Goal: Task Accomplishment & Management: Manage account settings

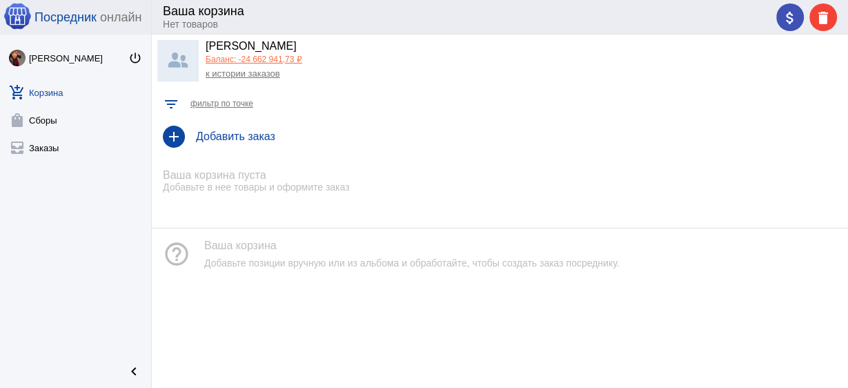
click at [45, 94] on link "add_shopping_cart Корзина" at bounding box center [75, 90] width 151 height 28
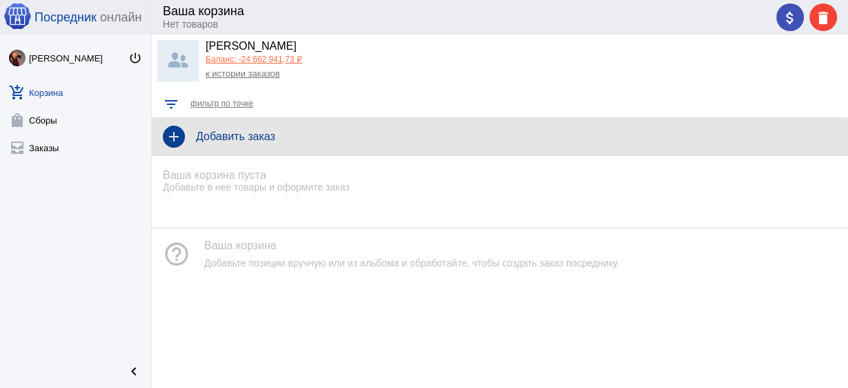
click at [253, 141] on h4 "Добавить заказ" at bounding box center [516, 136] width 641 height 12
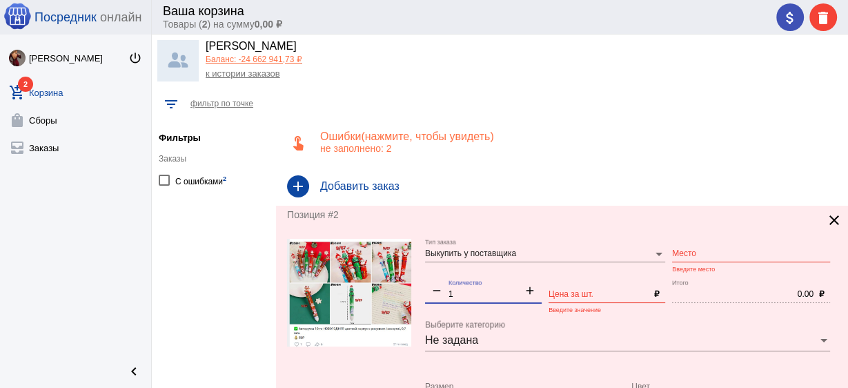
drag, startPoint x: 464, startPoint y: 296, endPoint x: 424, endPoint y: 294, distance: 40.8
click at [424, 294] on form "Выкупить у поставщика Тип заказа Место Введите место remove 1 Количество add Це…" at bounding box center [562, 362] width 550 height 247
type input "10"
click at [696, 255] on input "Место" at bounding box center [751, 254] width 158 height 10
type input "9-67"
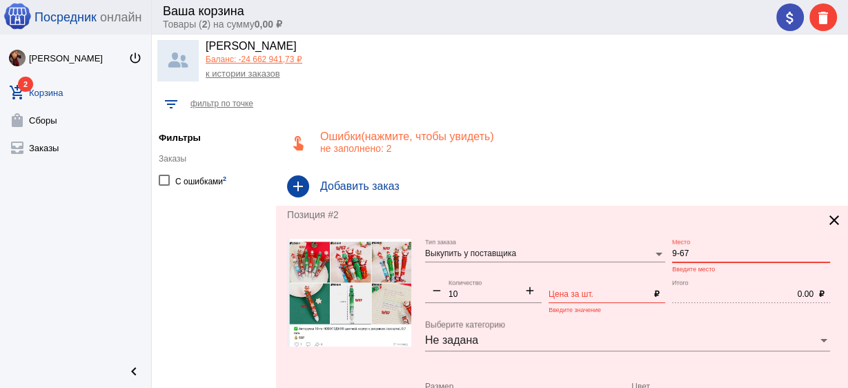
click at [584, 294] on input "Цена за шт." at bounding box center [599, 295] width 100 height 10
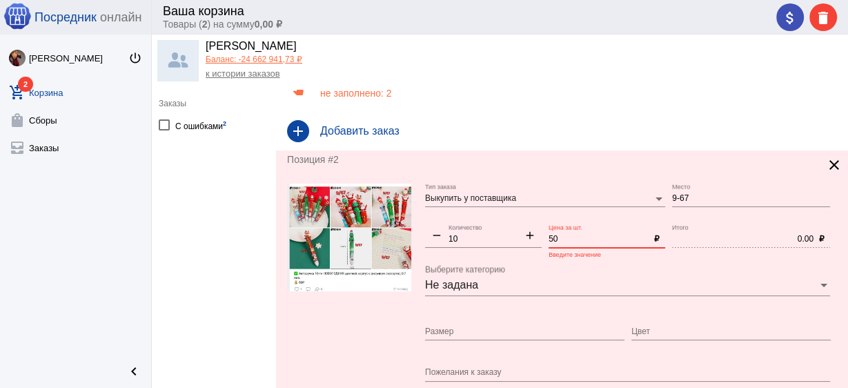
type input "50"
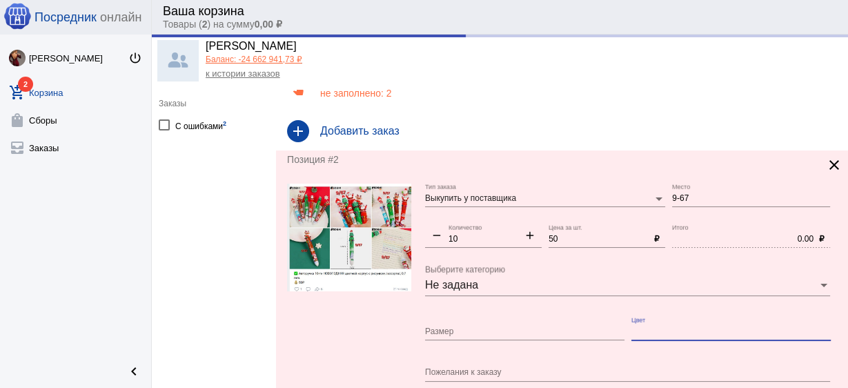
click at [666, 331] on input "Цвет" at bounding box center [731, 332] width 199 height 10
type input "500.00"
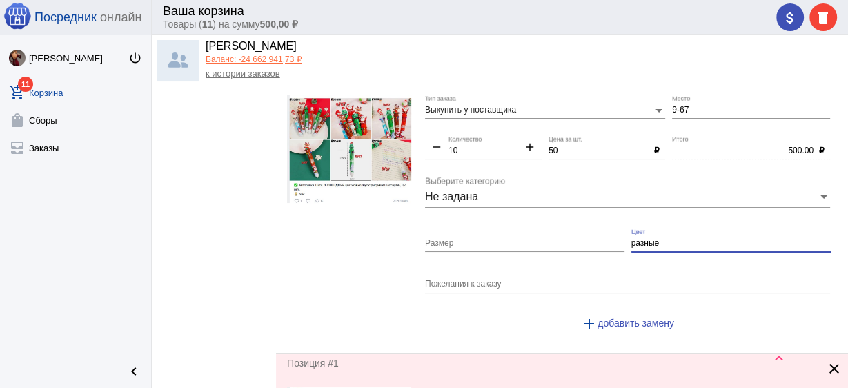
scroll to position [272, 0]
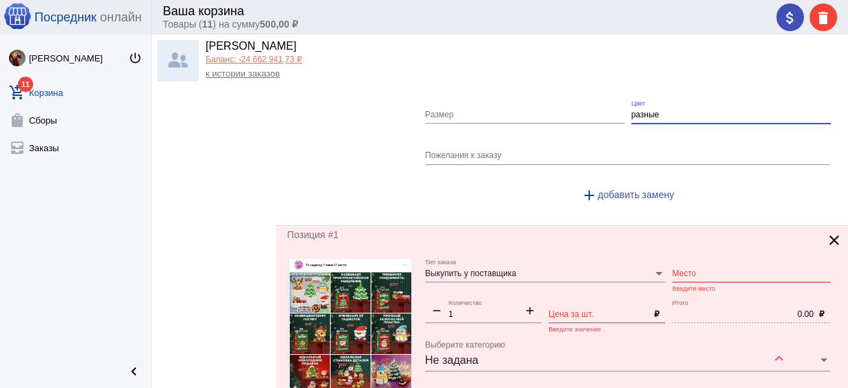
type input "разные"
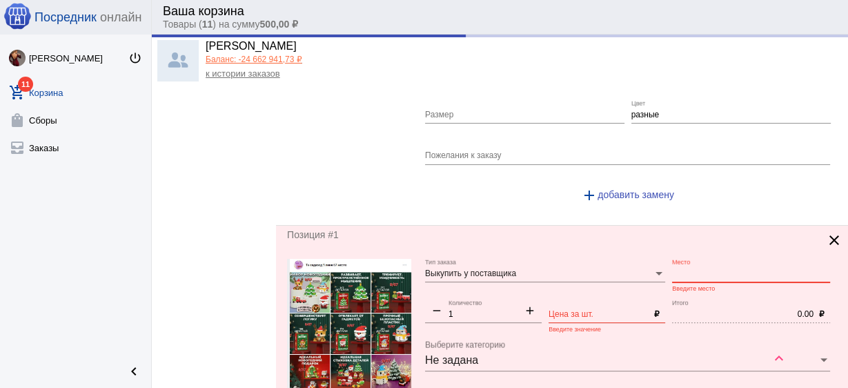
click at [685, 269] on input "Место" at bounding box center [751, 274] width 158 height 10
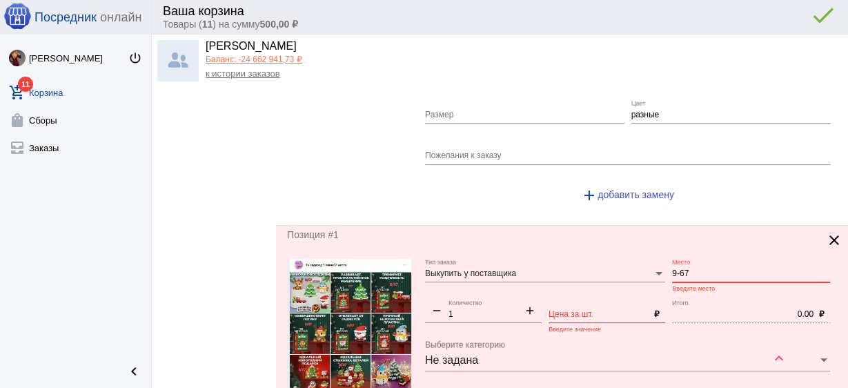
type input "9-67"
click at [618, 311] on input "Цена за шт." at bounding box center [599, 315] width 100 height 10
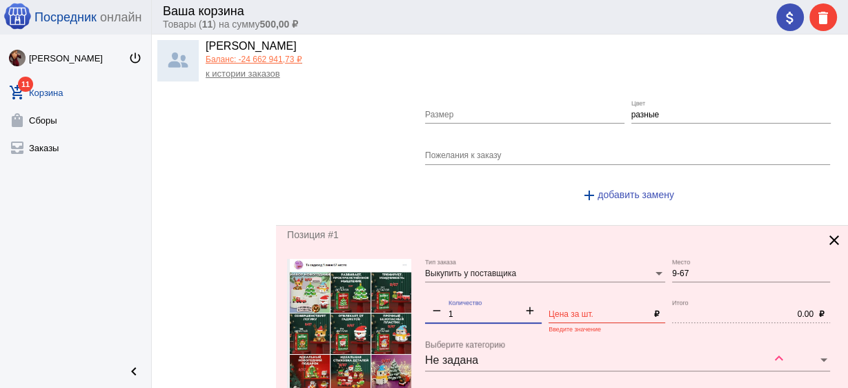
drag, startPoint x: 466, startPoint y: 315, endPoint x: 403, endPoint y: 304, distance: 63.9
click at [403, 304] on form "Выкупить у поставщика Тип заказа 9-67 Место remove 1 Количество add Цена за шт.…" at bounding box center [562, 382] width 550 height 247
type input "10"
click at [580, 310] on input "Цена за шт." at bounding box center [599, 315] width 100 height 10
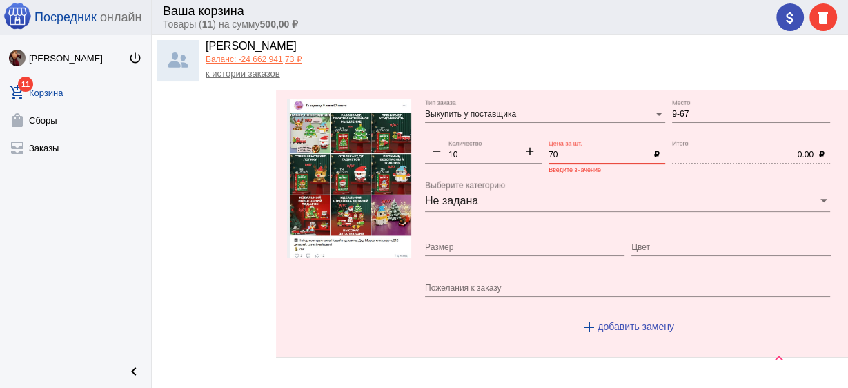
scroll to position [438, 0]
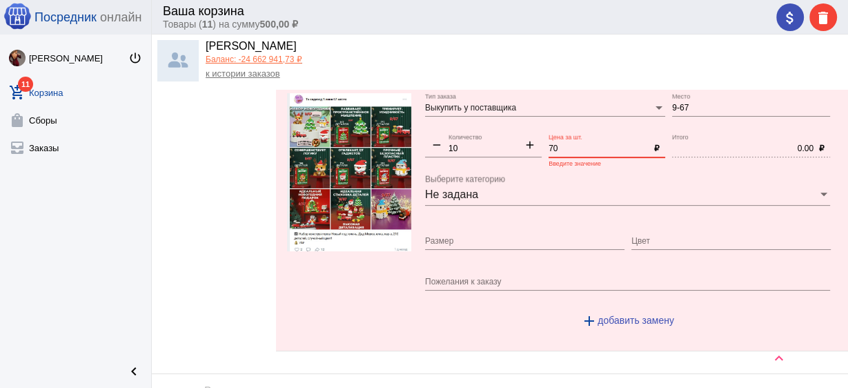
type input "70"
click at [645, 240] on input "Цвет" at bounding box center [731, 242] width 199 height 10
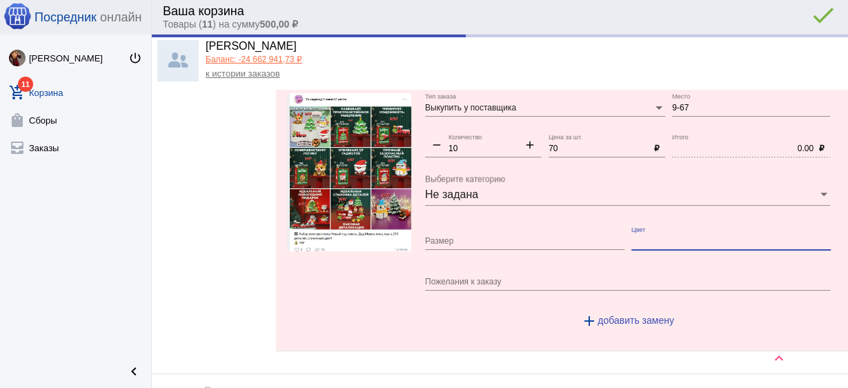
type input "700.00"
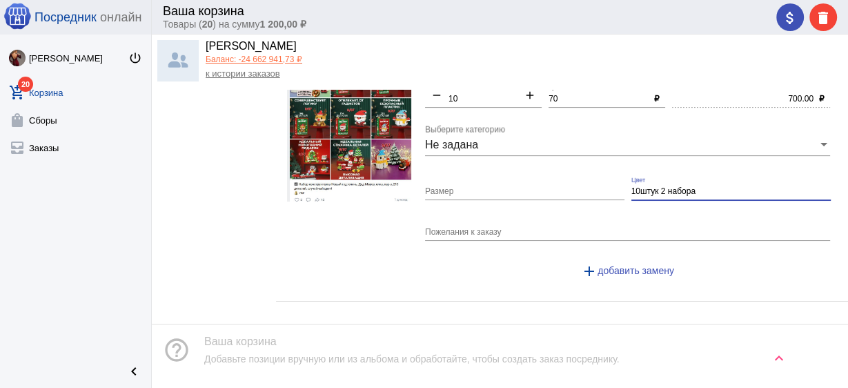
drag, startPoint x: 696, startPoint y: 188, endPoint x: 654, endPoint y: 190, distance: 42.8
click at [654, 190] on input "10штук 2 набора" at bounding box center [731, 192] width 199 height 10
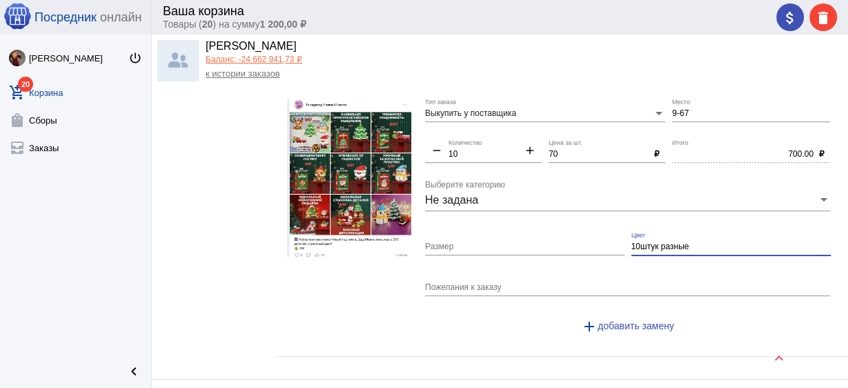
type input "10штук разные"
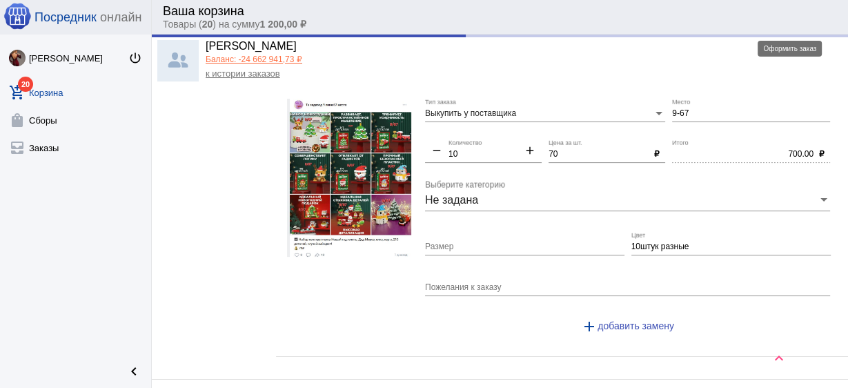
click at [790, 14] on div "attach_money delete done error_outline" at bounding box center [804, 17] width 66 height 28
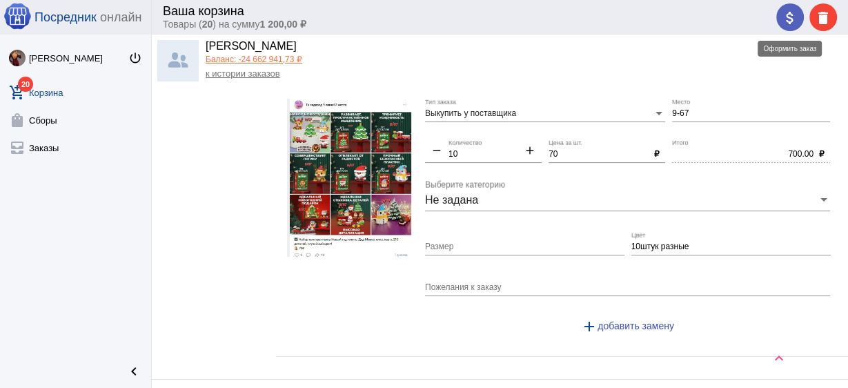
click at [789, 18] on mat-icon "attach_money" at bounding box center [790, 18] width 17 height 17
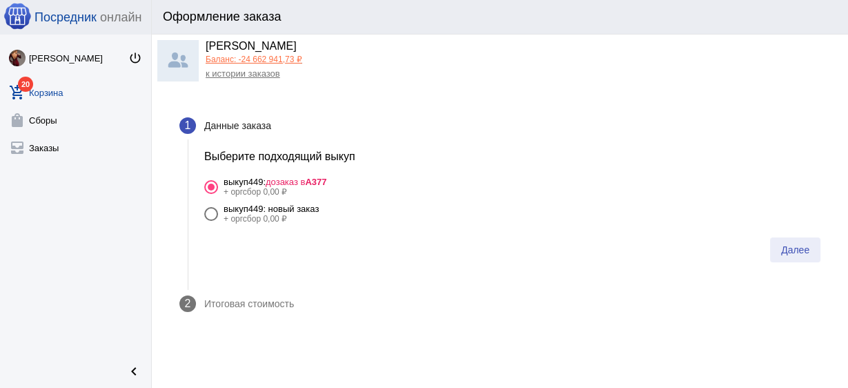
click at [799, 255] on span "Далее" at bounding box center [795, 249] width 28 height 11
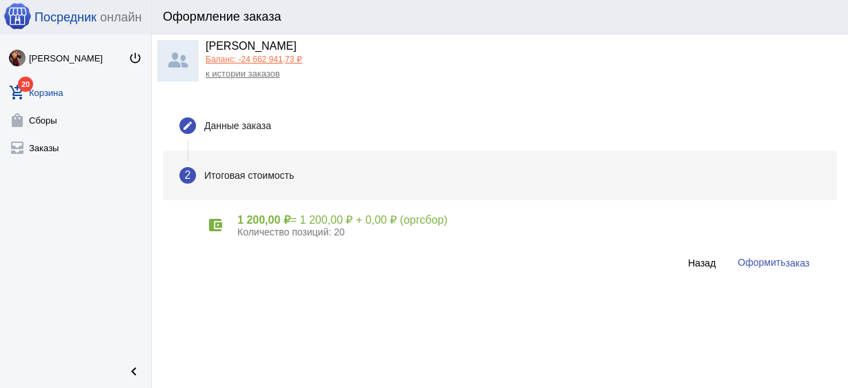
click at [792, 265] on span "заказ" at bounding box center [797, 262] width 24 height 11
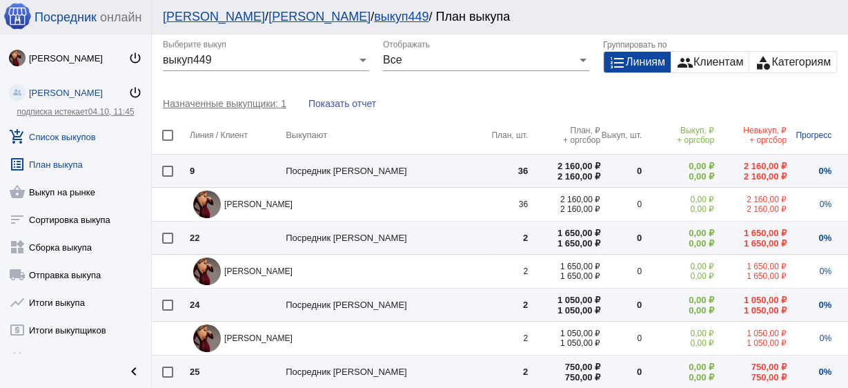
click at [75, 135] on link "add_shopping_cart Список выкупов" at bounding box center [75, 134] width 151 height 28
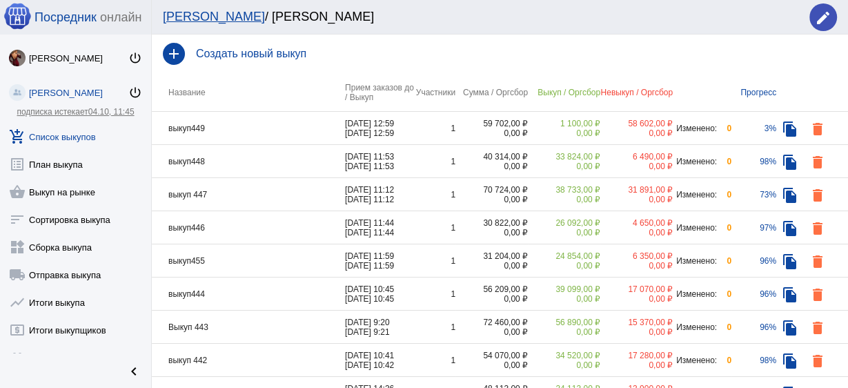
click at [284, 126] on td "выкуп449" at bounding box center [248, 128] width 193 height 33
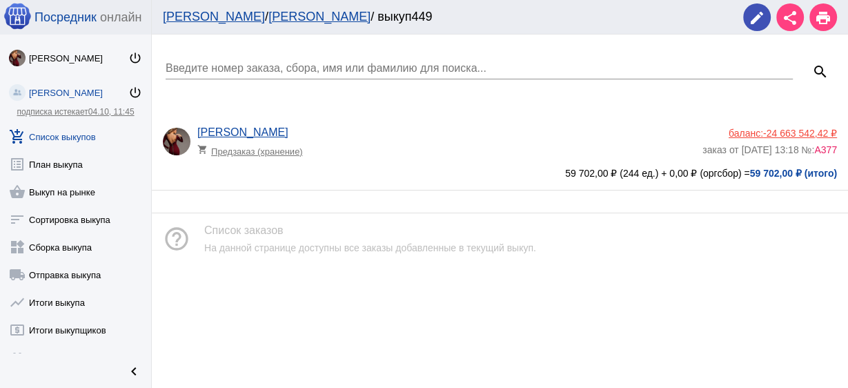
click at [465, 122] on div "[PERSON_NAME] shopping_cart Предзаказ (хранение) баланс: -24 663 542,42 ₽ заказ…" at bounding box center [500, 152] width 696 height 75
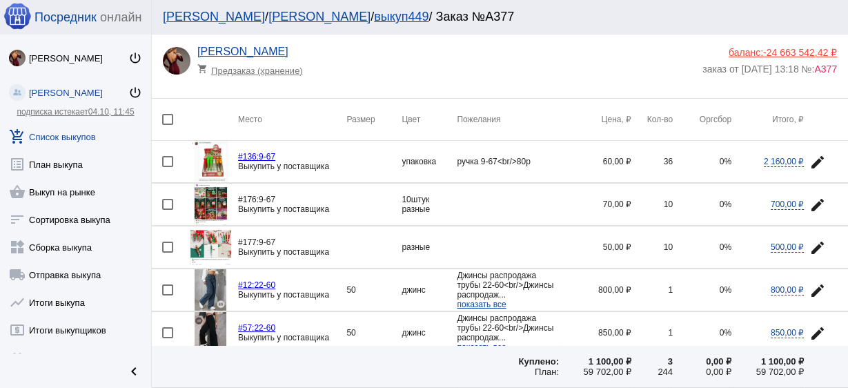
click at [811, 160] on mat-icon "edit" at bounding box center [818, 162] width 17 height 17
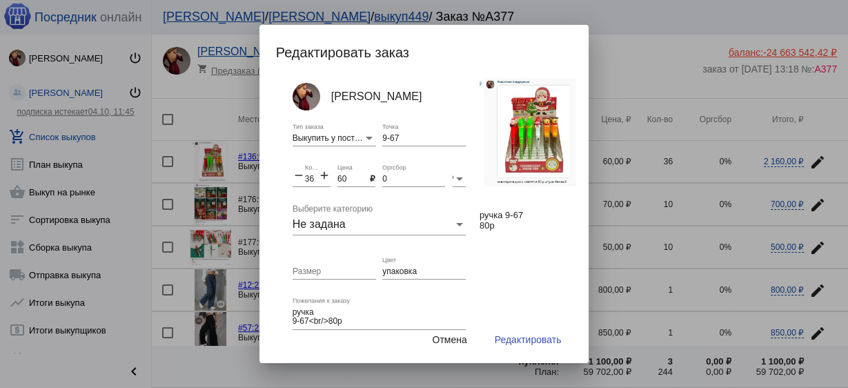
click at [318, 176] on mat-icon "add" at bounding box center [324, 176] width 12 height 17
drag, startPoint x: 315, startPoint y: 179, endPoint x: 294, endPoint y: 178, distance: 20.7
click at [294, 178] on div "remove 37 Количество add" at bounding box center [312, 175] width 38 height 23
type input "30"
click at [394, 275] on input "упаковка" at bounding box center [424, 272] width 84 height 10
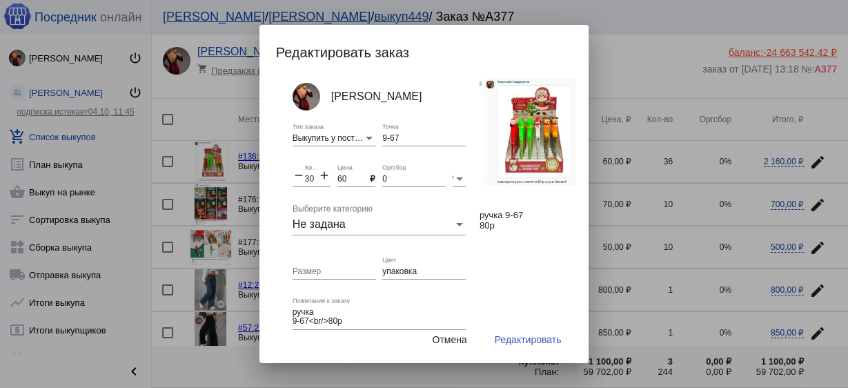
click at [391, 276] on div "упаковка Цвет" at bounding box center [424, 267] width 84 height 23
click at [389, 274] on input "упаковка" at bounding box center [424, 272] width 84 height 10
click at [389, 273] on input "упаковка" at bounding box center [424, 272] width 84 height 10
type input "разные"
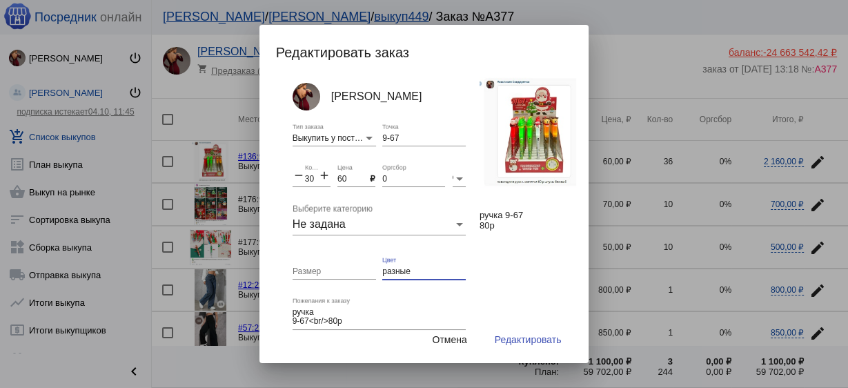
click at [527, 338] on span "Редактировать" at bounding box center [528, 339] width 67 height 11
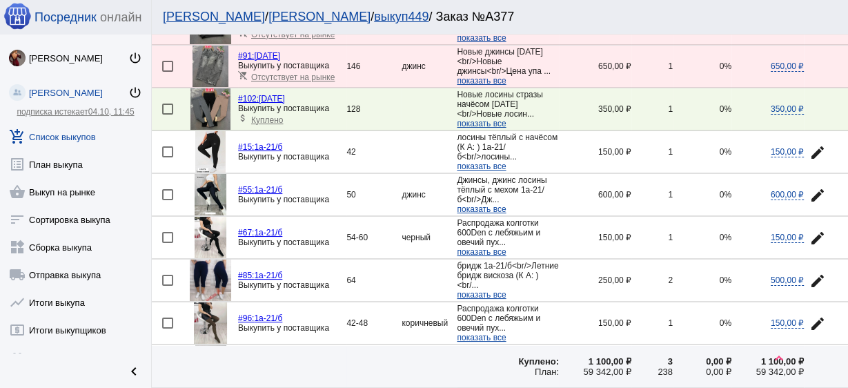
scroll to position [1049, 0]
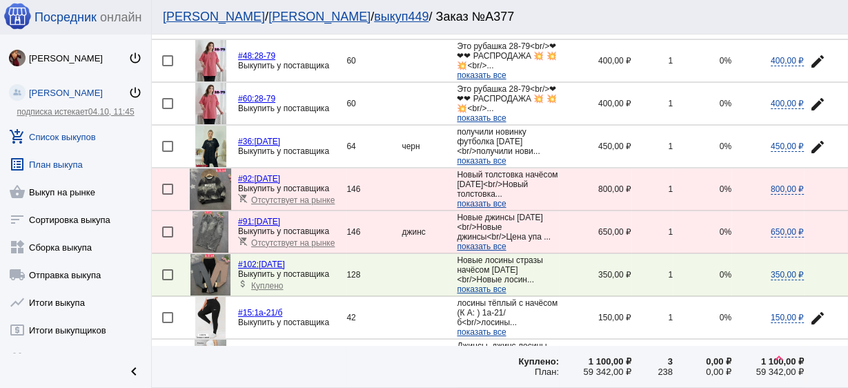
click at [35, 166] on link "list_alt План выкупа" at bounding box center [75, 162] width 151 height 28
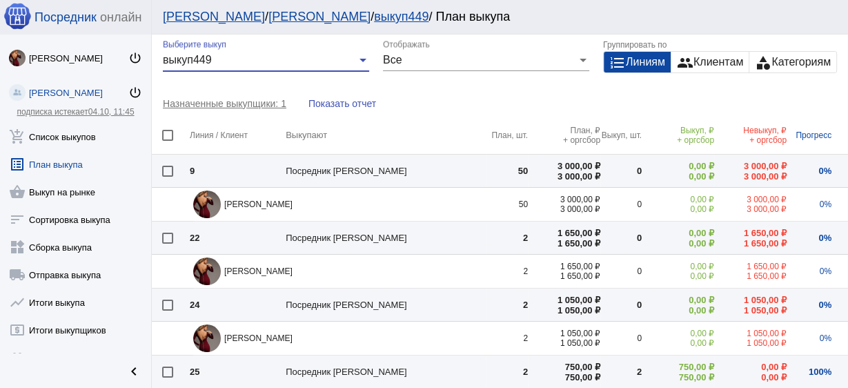
click at [219, 57] on div "выкуп449" at bounding box center [260, 60] width 194 height 12
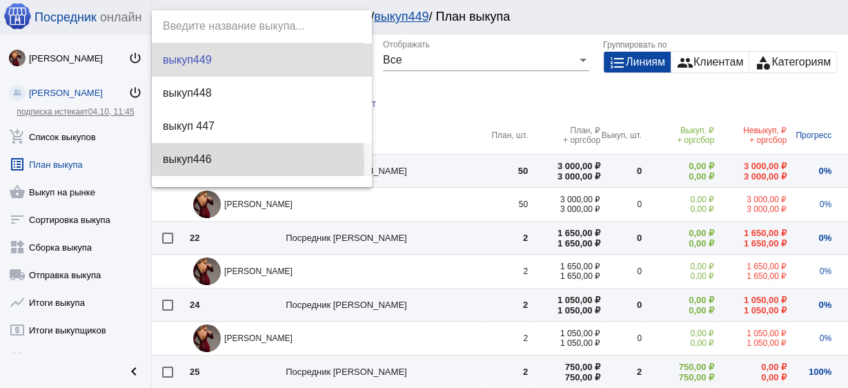
click at [204, 163] on span "выкуп446" at bounding box center [262, 159] width 198 height 33
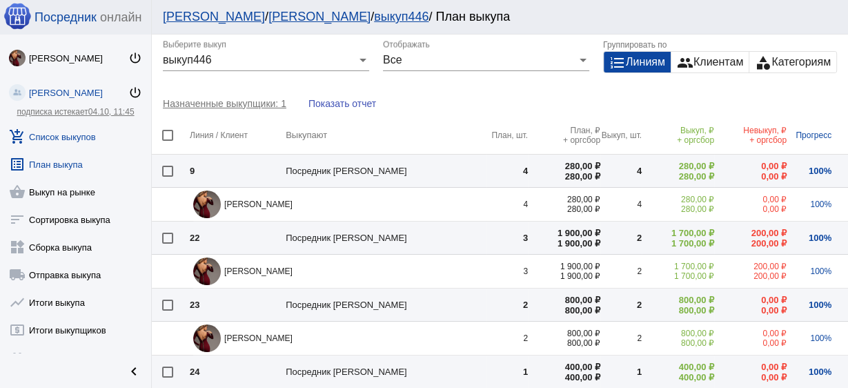
click at [41, 141] on link "add_shopping_cart Список выкупов" at bounding box center [75, 134] width 151 height 28
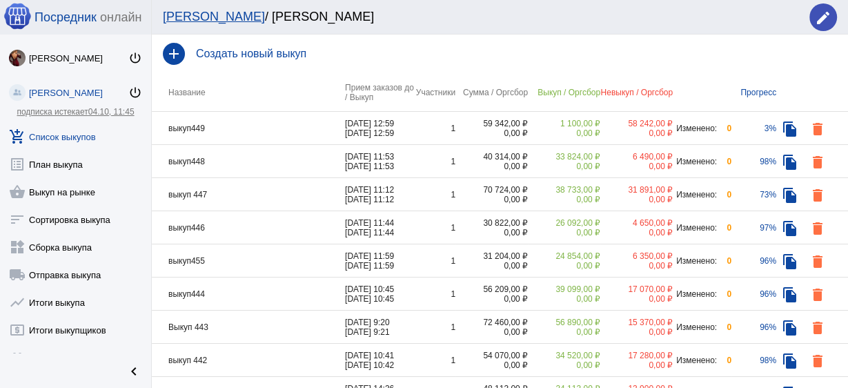
click at [267, 199] on td "выкуп 447" at bounding box center [248, 194] width 193 height 33
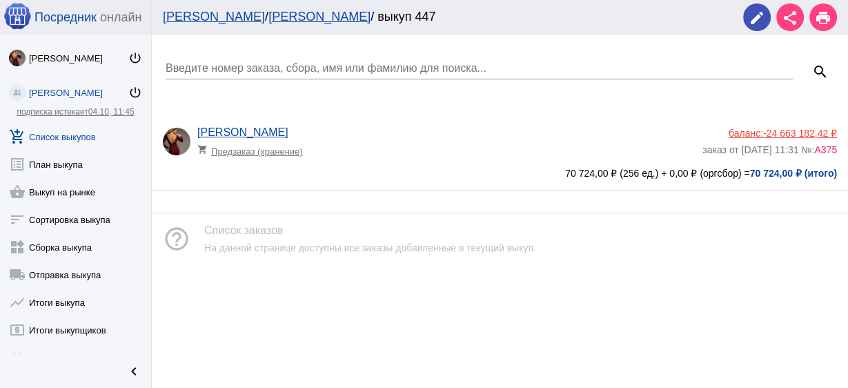
click at [464, 155] on app-delivery-type "shopping_cart Предзаказ (хранение)" at bounding box center [446, 148] width 498 height 18
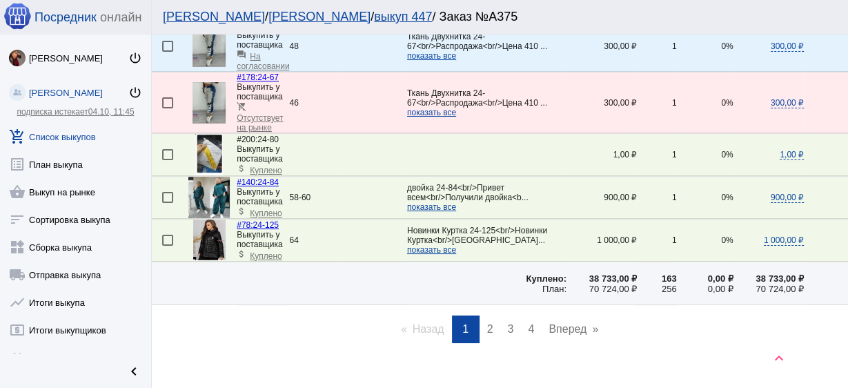
scroll to position [2067, 0]
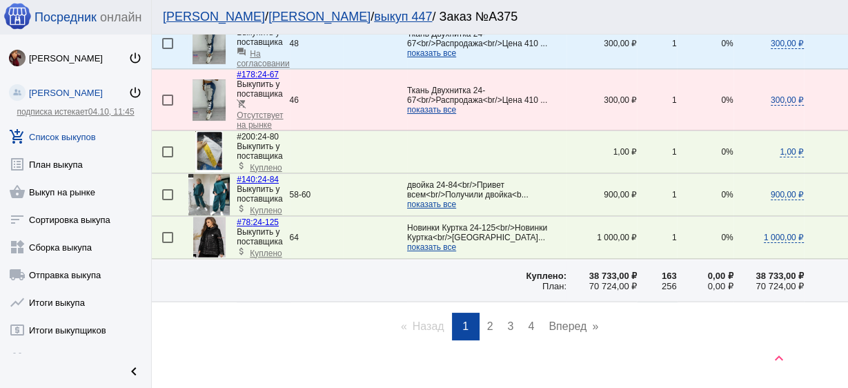
click at [487, 320] on span "2" at bounding box center [490, 326] width 6 height 12
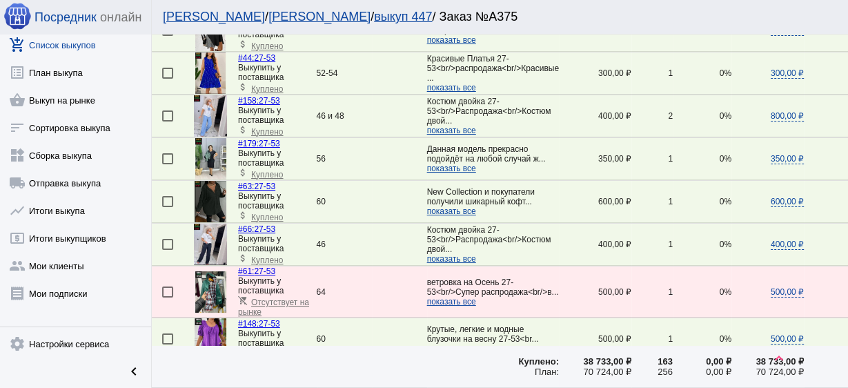
scroll to position [276, 0]
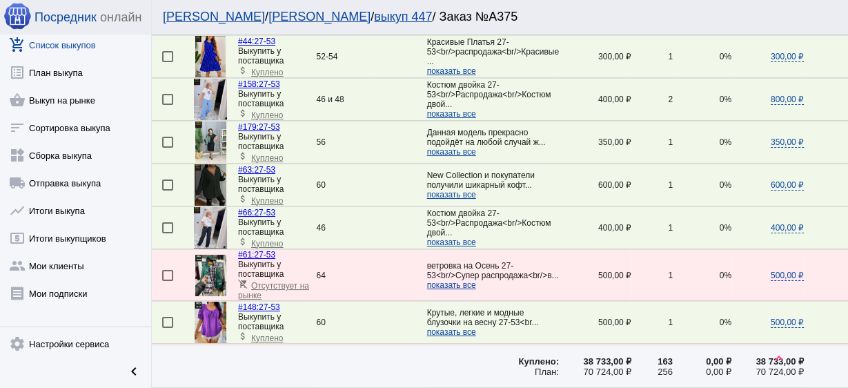
click at [204, 225] on img at bounding box center [210, 227] width 33 height 41
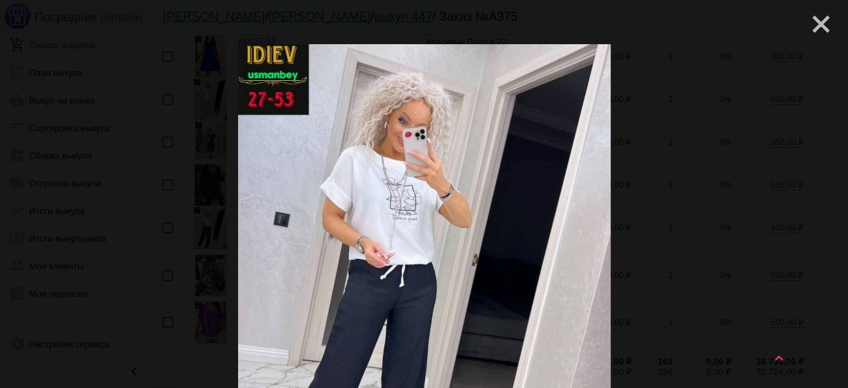
click at [813, 26] on mat-icon "close" at bounding box center [816, 18] width 17 height 17
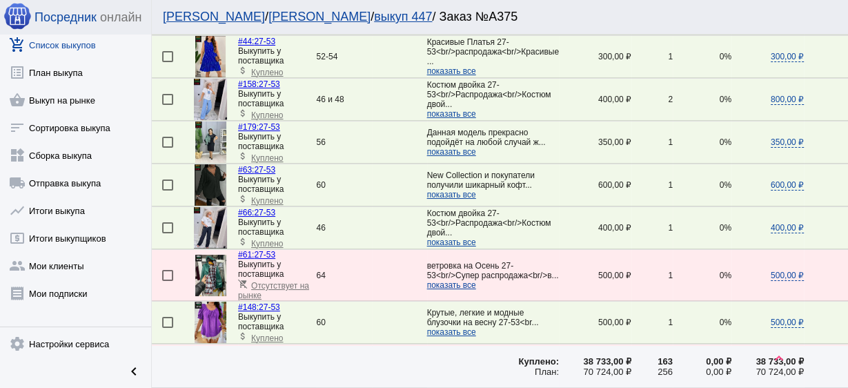
scroll to position [0, 0]
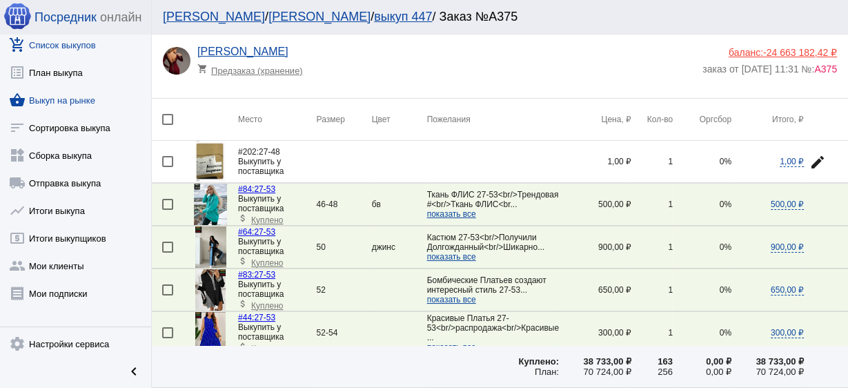
click at [63, 98] on link "shopping_basket Выкуп на рынке" at bounding box center [75, 98] width 151 height 28
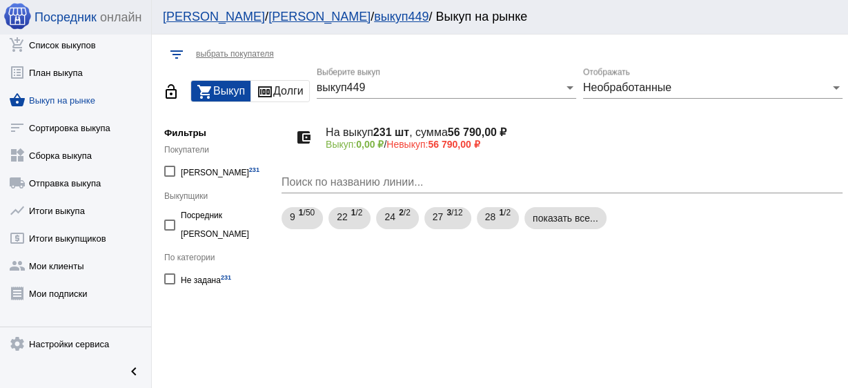
click at [342, 97] on div "выкуп449 Выберите выкуп" at bounding box center [447, 83] width 260 height 31
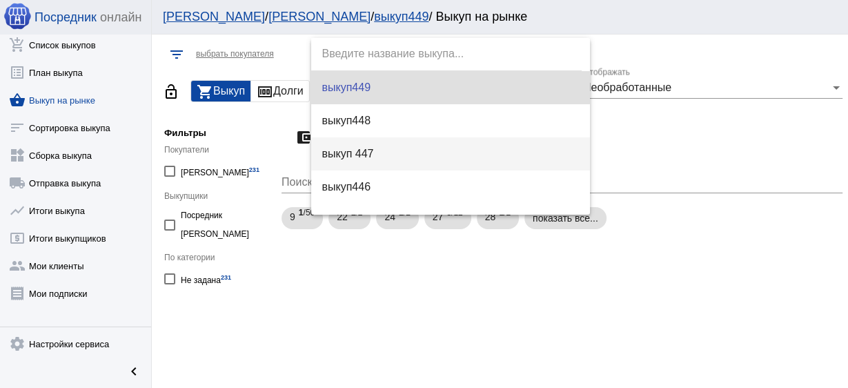
click at [360, 162] on span "выкуп 447" at bounding box center [450, 153] width 257 height 33
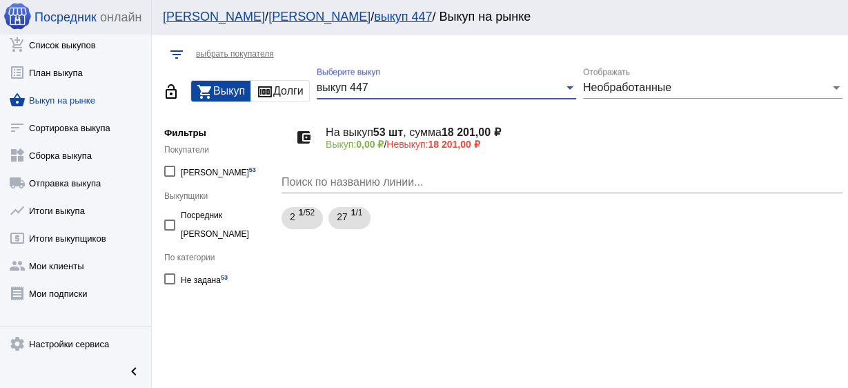
click at [632, 88] on span "Необработанные" at bounding box center [627, 87] width 88 height 12
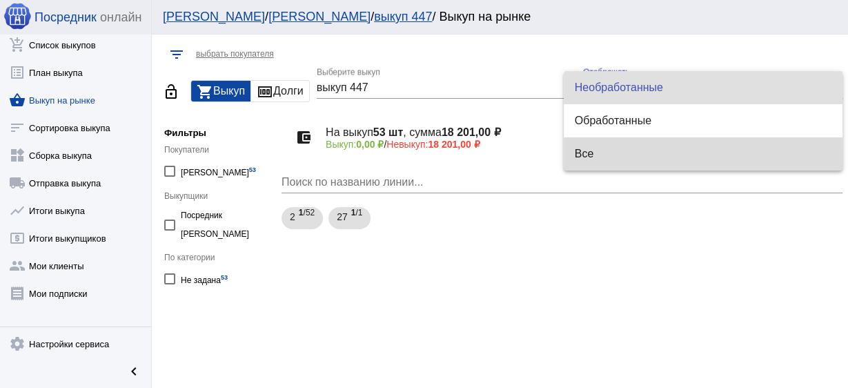
click at [606, 157] on span "Все" at bounding box center [703, 153] width 257 height 33
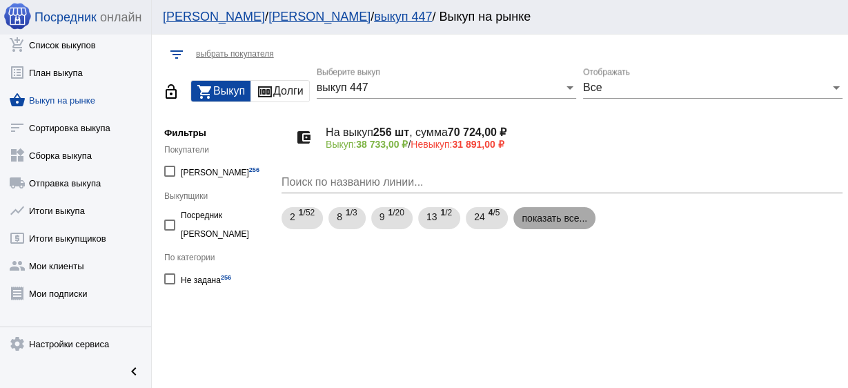
click at [551, 220] on mat-chip "показать все..." at bounding box center [555, 218] width 82 height 22
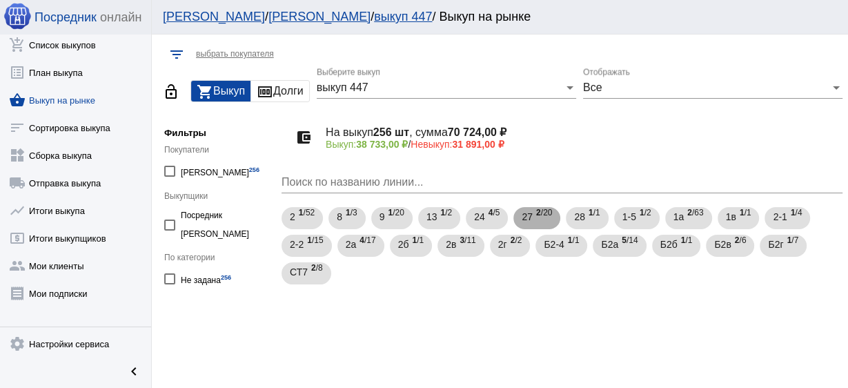
click at [541, 220] on span "2 /20" at bounding box center [544, 218] width 16 height 28
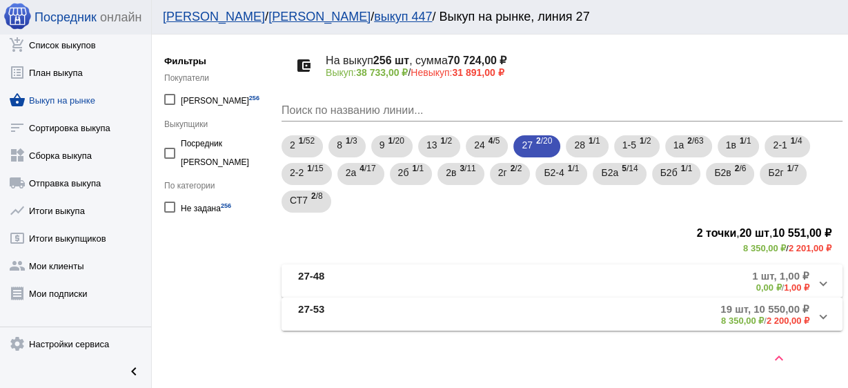
scroll to position [75, 0]
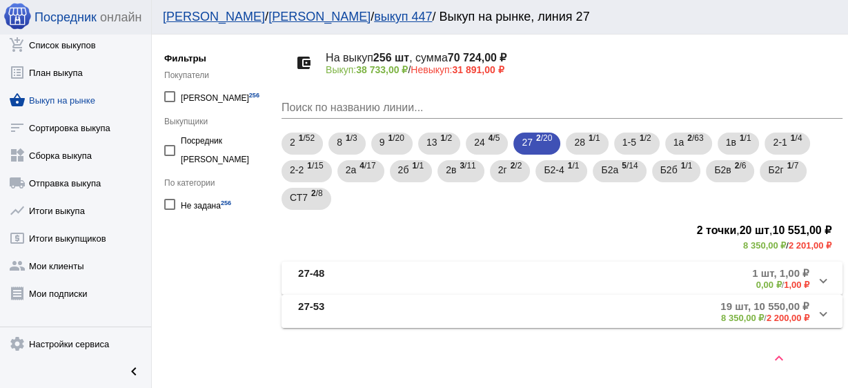
click at [385, 307] on mat-panel-title "27-53" at bounding box center [375, 311] width 155 height 23
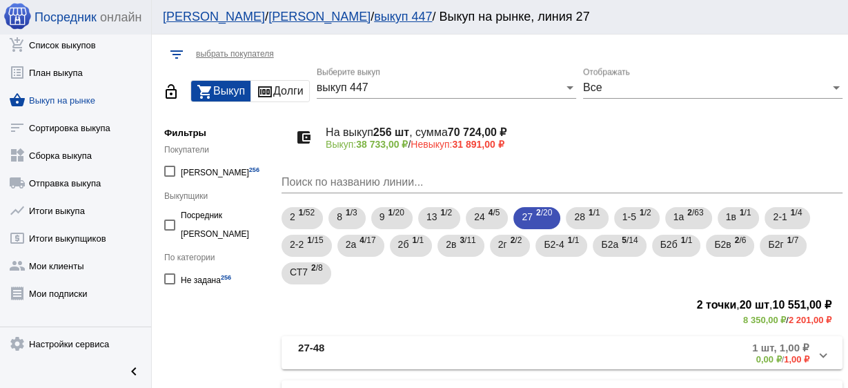
click at [390, 90] on div "выкуп 447" at bounding box center [440, 87] width 247 height 12
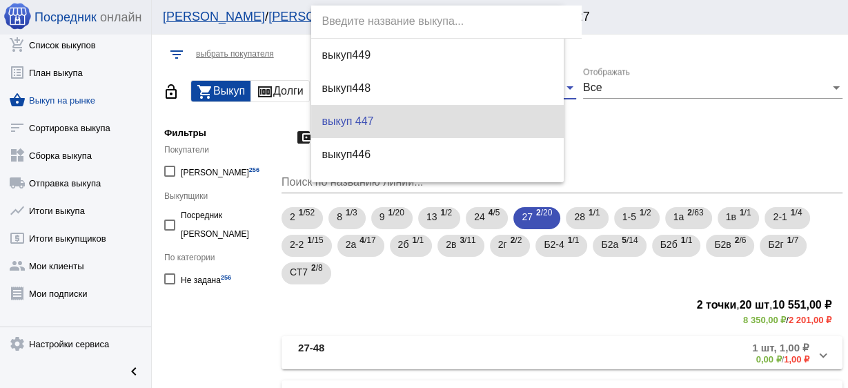
scroll to position [34, 0]
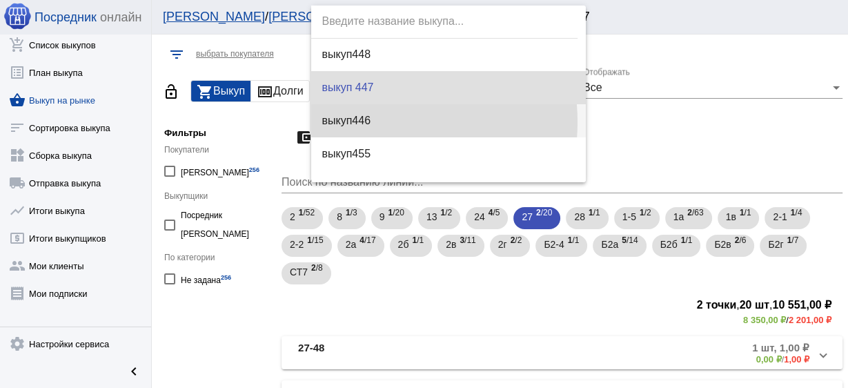
click at [376, 121] on span "выкуп446" at bounding box center [448, 120] width 253 height 33
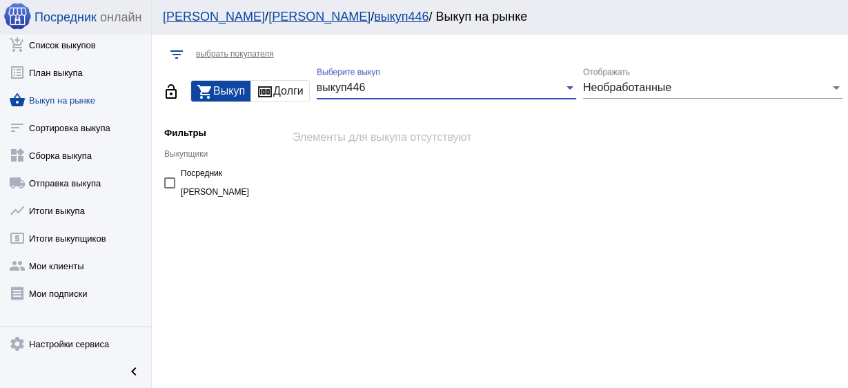
click at [650, 78] on div "Необработанные Отображать" at bounding box center [713, 83] width 260 height 31
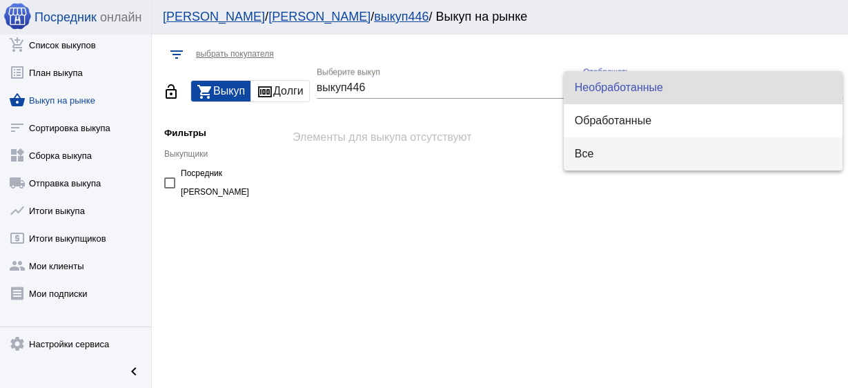
click at [629, 155] on span "Все" at bounding box center [703, 153] width 257 height 33
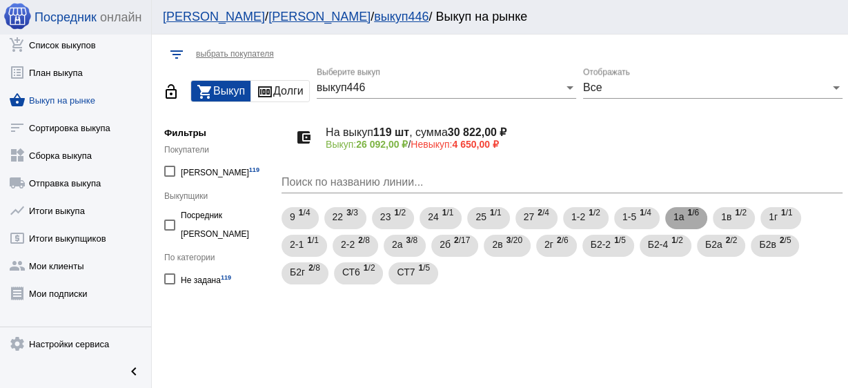
click at [694, 220] on span "1 /6" at bounding box center [693, 218] width 12 height 28
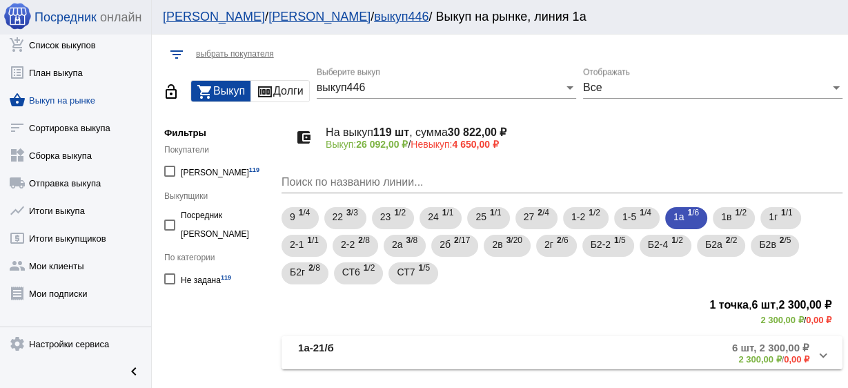
drag, startPoint x: 483, startPoint y: 346, endPoint x: 491, endPoint y: 349, distance: 8.7
click at [485, 347] on mat-panel-description "6 шт, 2 300,00 ₽ 2 300,00 ₽ / 0,00 ₽" at bounding box center [641, 353] width 335 height 23
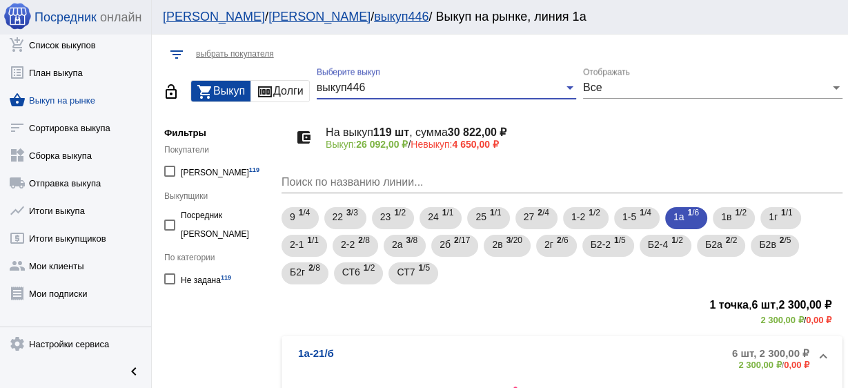
click at [387, 89] on div "выкуп446" at bounding box center [440, 87] width 247 height 12
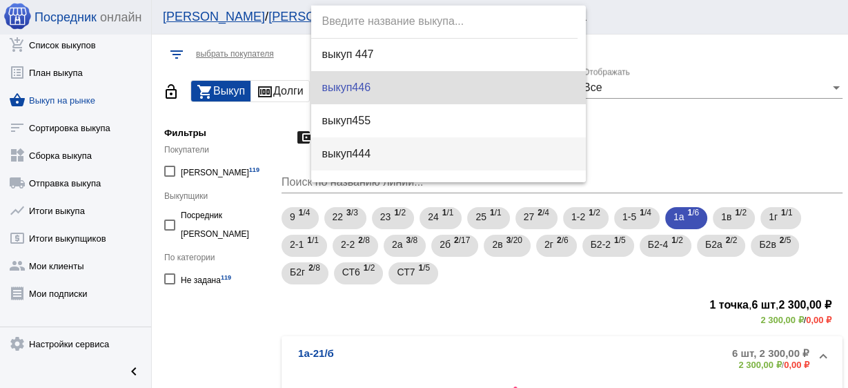
scroll to position [122, 0]
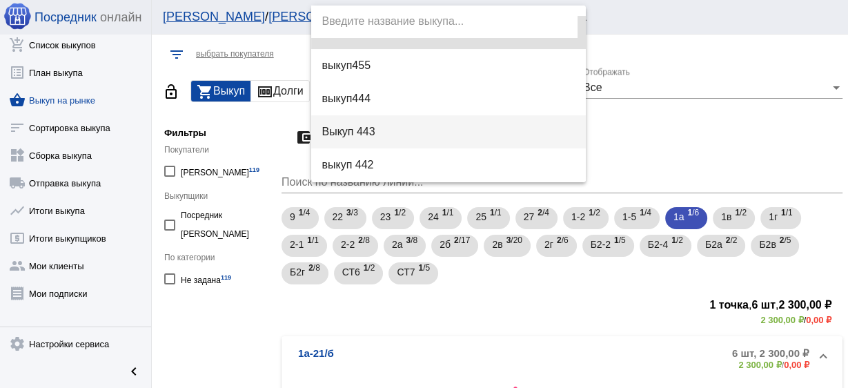
click at [374, 125] on span "Выкуп 443" at bounding box center [448, 131] width 253 height 33
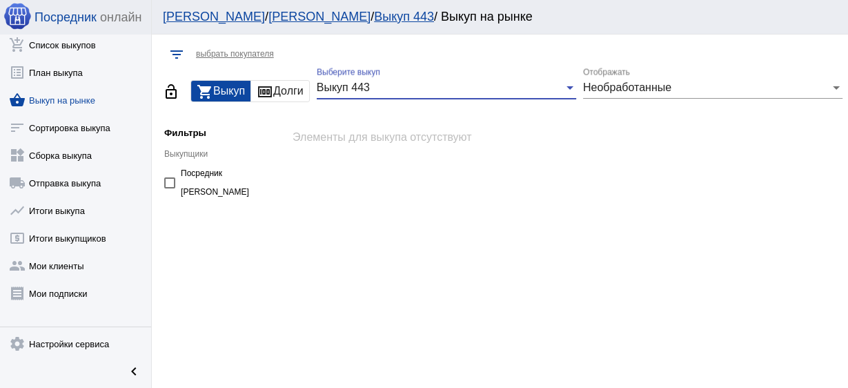
click at [629, 75] on div "Необработанные Отображать" at bounding box center [713, 83] width 260 height 31
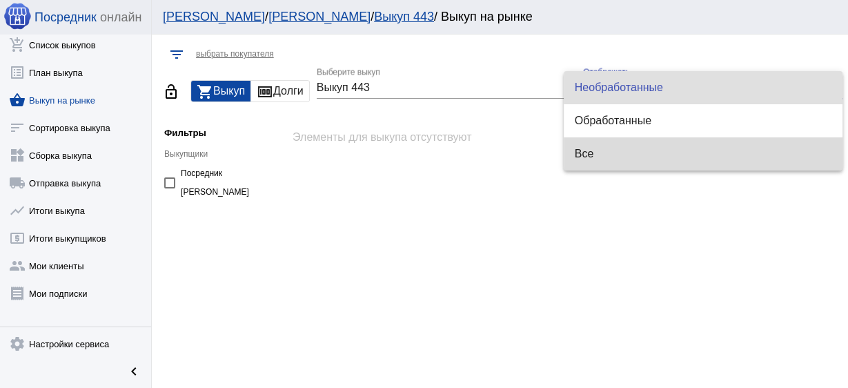
click at [620, 147] on span "Все" at bounding box center [703, 153] width 257 height 33
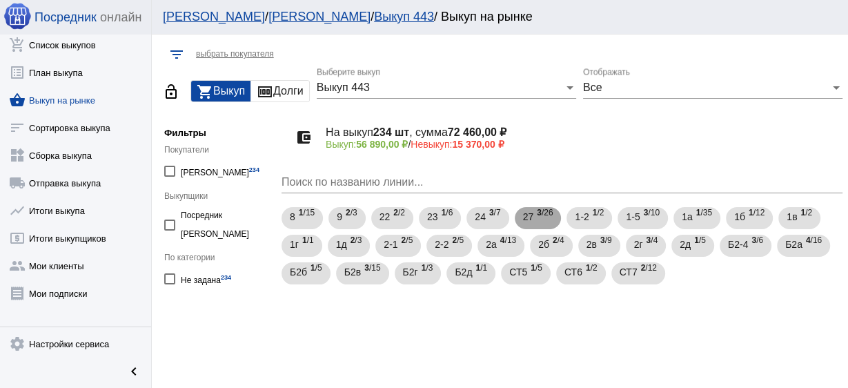
click at [525, 217] on span "27" at bounding box center [528, 216] width 11 height 25
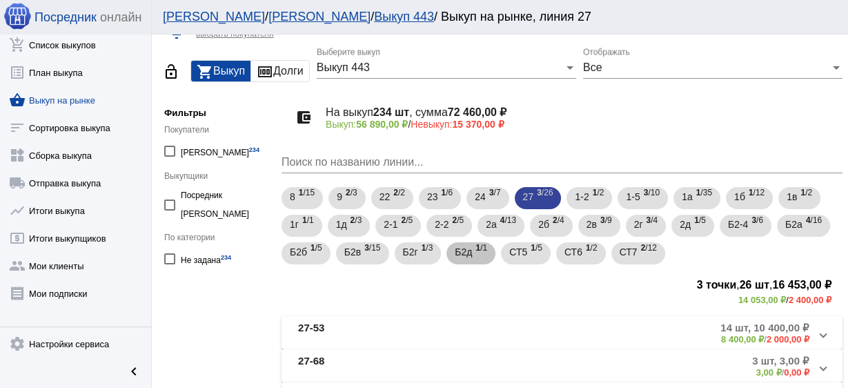
scroll to position [55, 0]
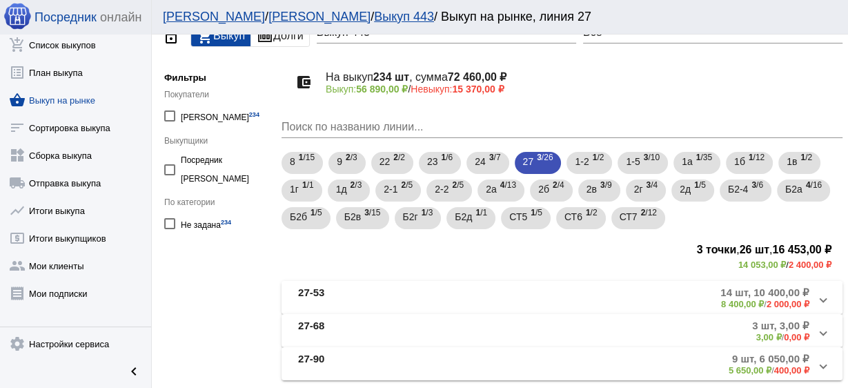
click at [486, 300] on mat-panel-description "14 шт, 10 400,00 ₽ 8 400,00 ₽ / 2 000,00 ₽" at bounding box center [637, 297] width 346 height 23
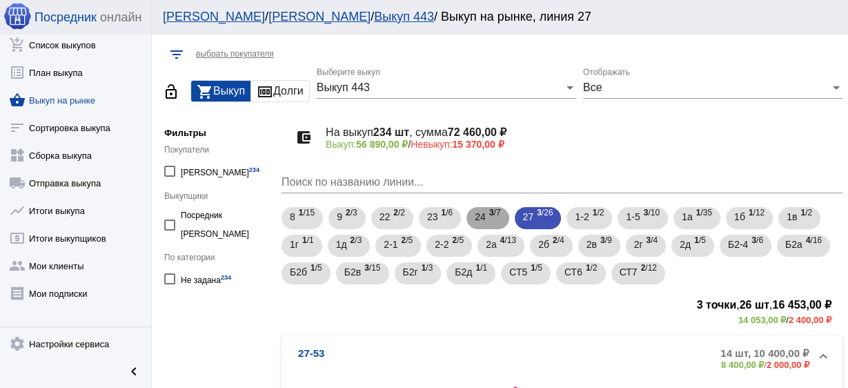
click at [480, 224] on span "24" at bounding box center [480, 216] width 11 height 25
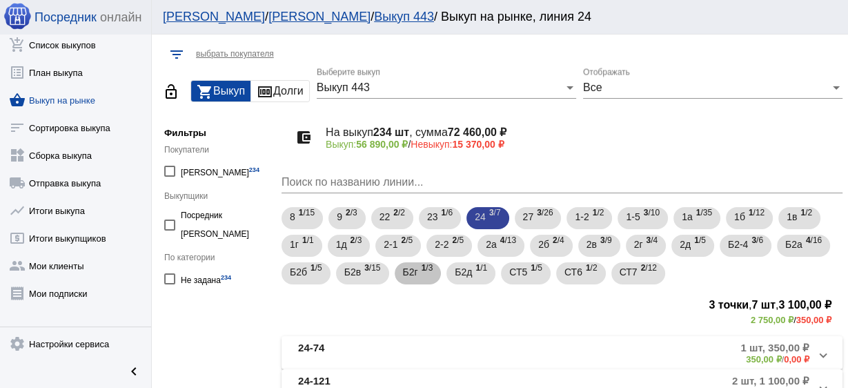
scroll to position [108, 0]
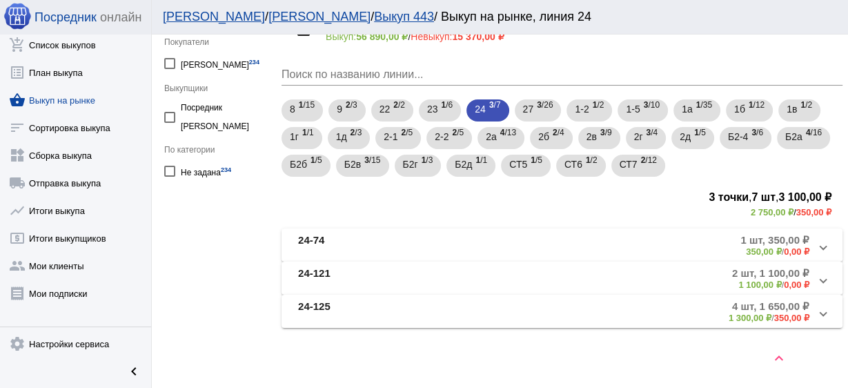
click at [398, 219] on div "account_balance_wallet На выкуп 234 шт , сумма 72 460,00 ₽ Выкуп: 56 890,00 ₽ /…" at bounding box center [562, 166] width 561 height 323
click at [406, 229] on mat-expansion-panel-header "24-74 1 шт, 350,00 ₽ 350,00 ₽ / 0,00 ₽" at bounding box center [562, 244] width 561 height 33
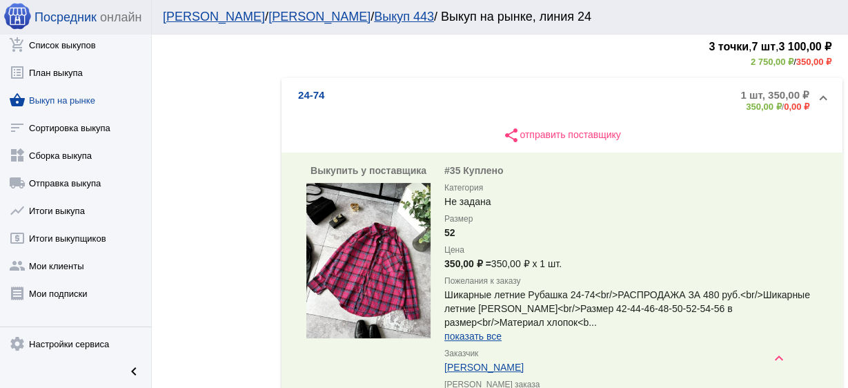
scroll to position [329, 0]
